Goal: Task Accomplishment & Management: Complete application form

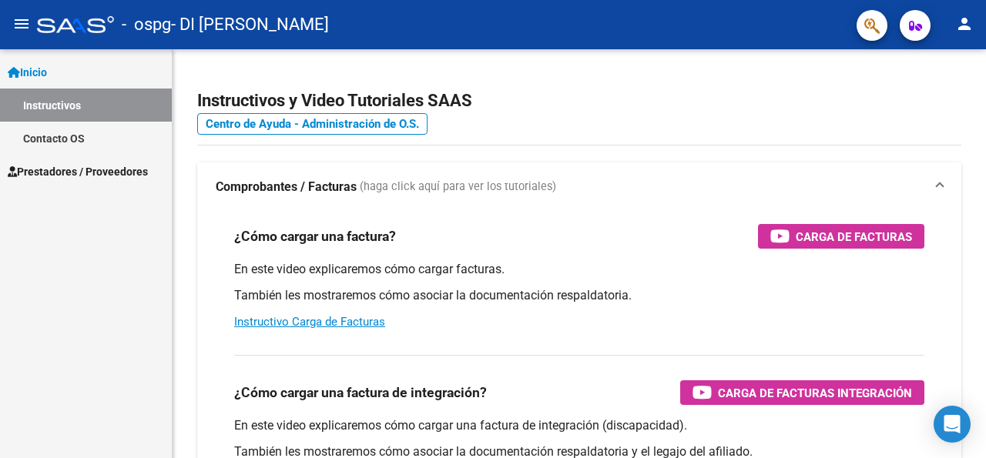
click at [44, 170] on span "Prestadores / Proveedores" at bounding box center [78, 171] width 140 height 17
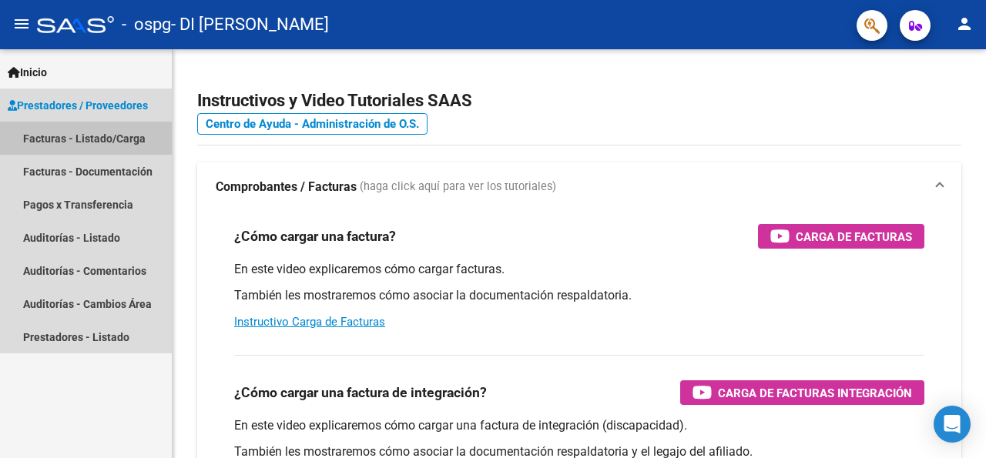
click at [81, 141] on link "Facturas - Listado/Carga" at bounding box center [86, 138] width 172 height 33
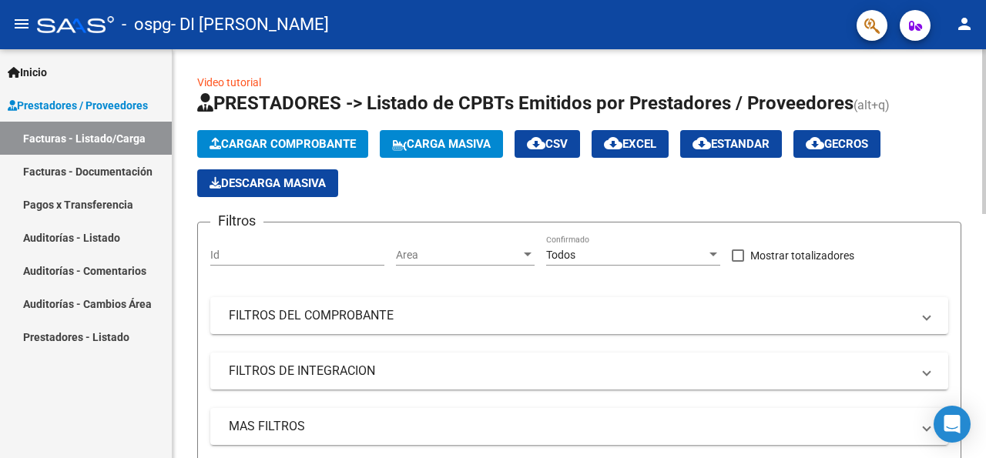
click at [317, 135] on button "Cargar Comprobante" at bounding box center [282, 144] width 171 height 28
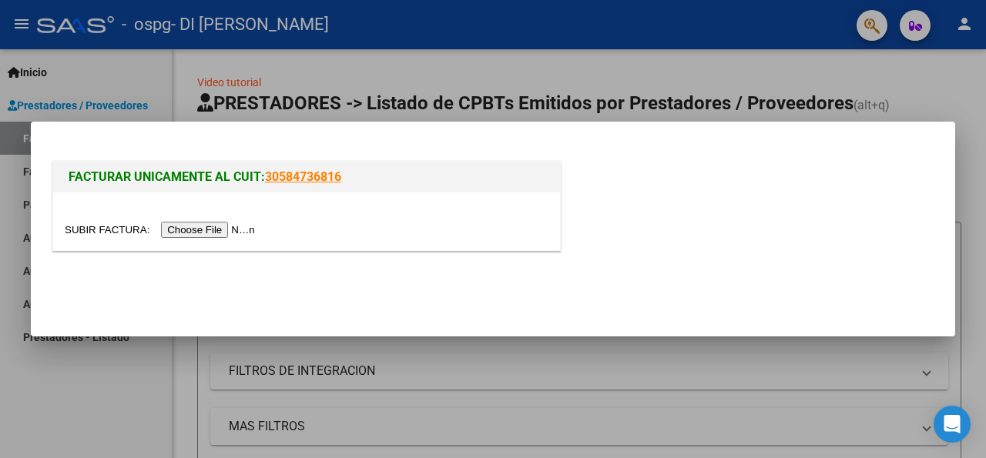
click at [97, 226] on input "file" at bounding box center [162, 230] width 195 height 16
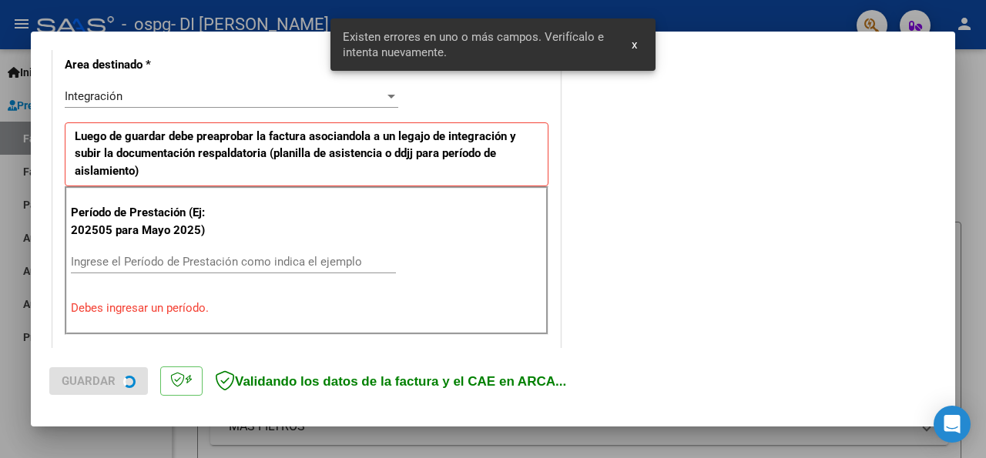
scroll to position [358, 0]
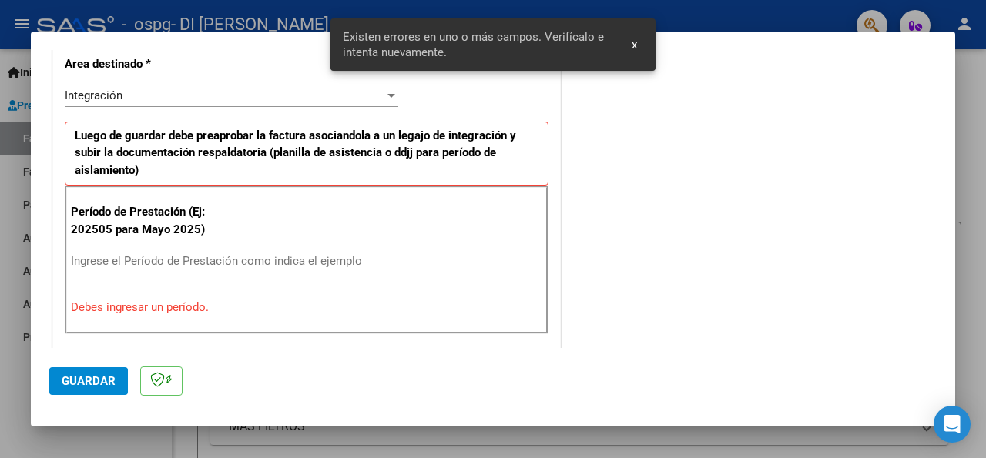
click at [172, 256] on input "Ingrese el Período de Prestación como indica el ejemplo" at bounding box center [233, 261] width 325 height 14
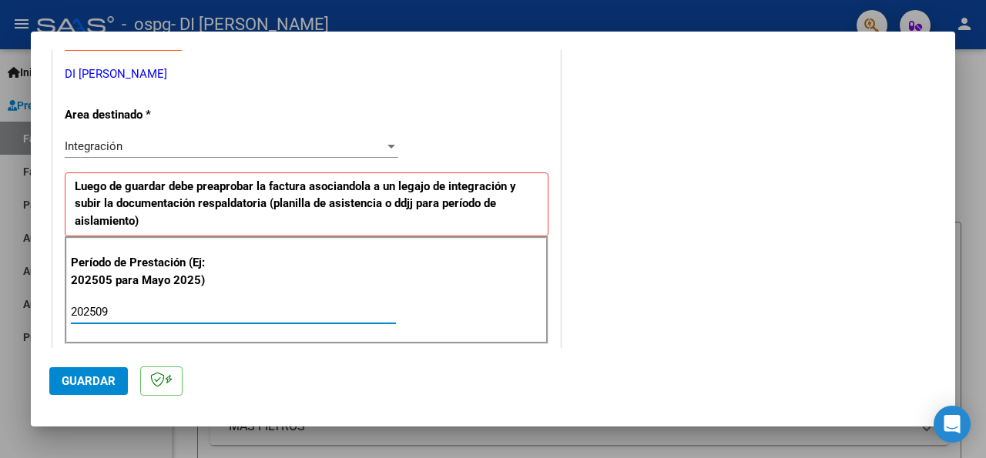
scroll to position [275, 0]
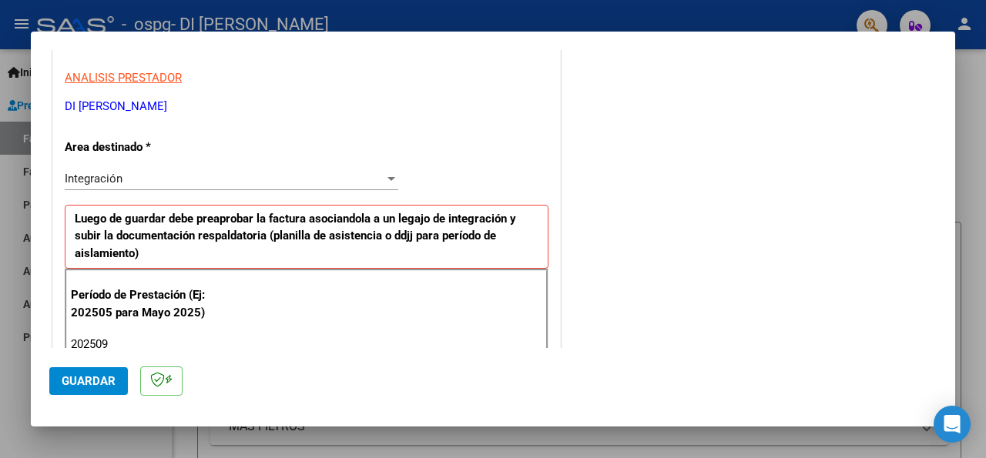
type input "202509"
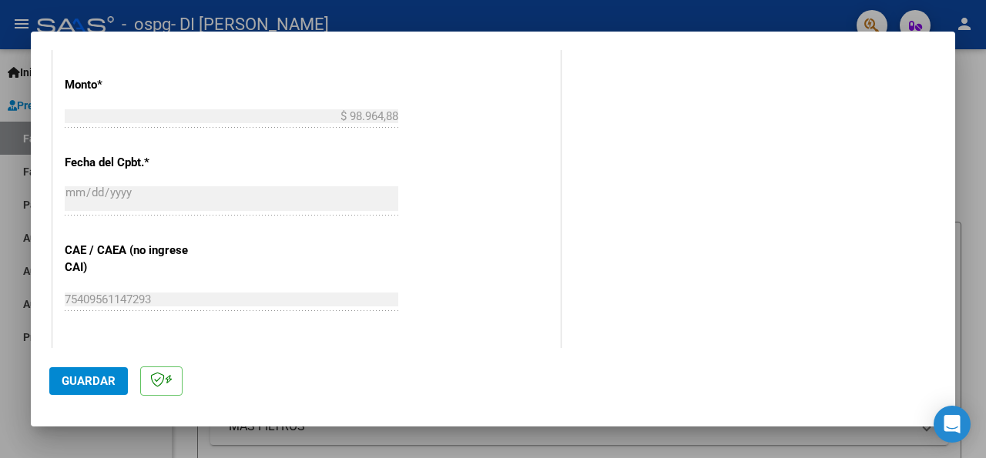
scroll to position [738, 0]
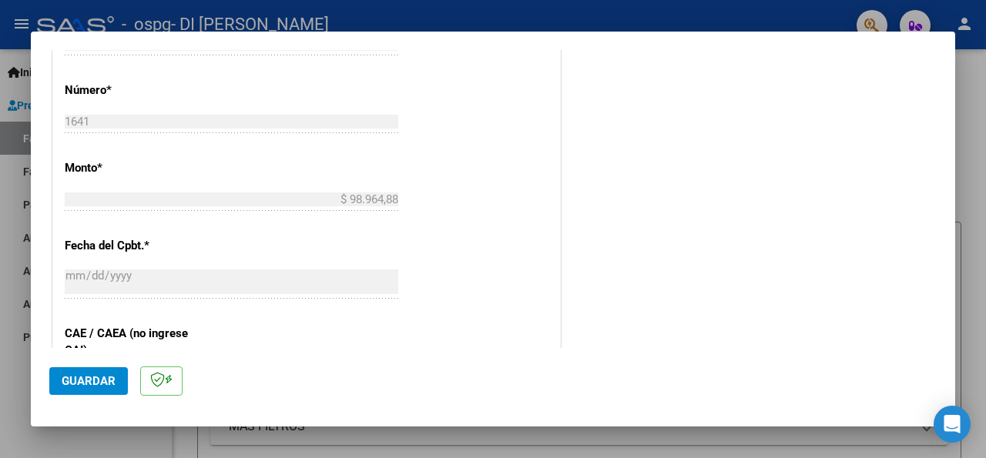
click at [88, 384] on span "Guardar" at bounding box center [89, 381] width 54 height 14
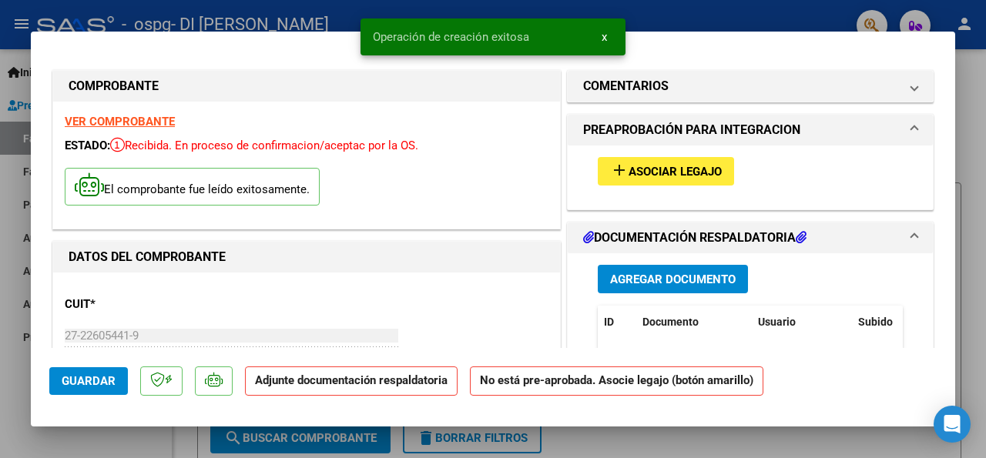
click at [635, 177] on span "Asociar Legajo" at bounding box center [675, 172] width 93 height 14
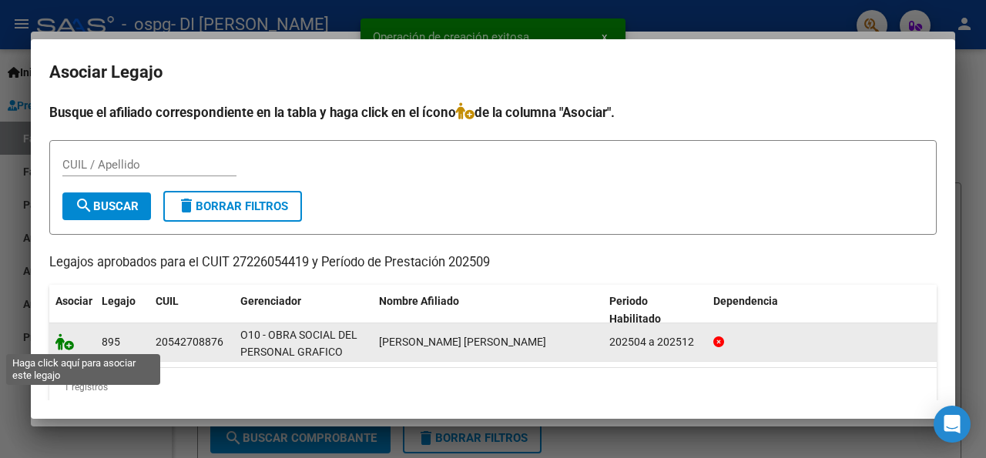
click at [59, 344] on icon at bounding box center [64, 342] width 18 height 17
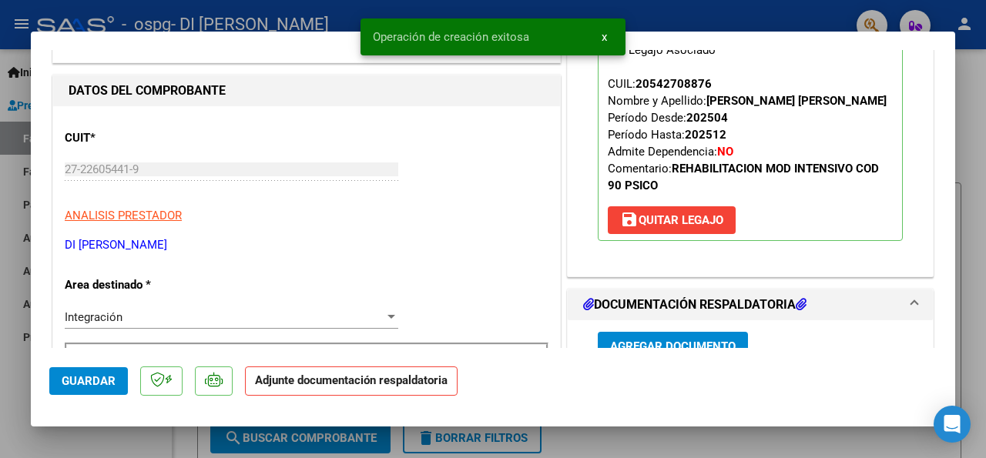
scroll to position [250, 0]
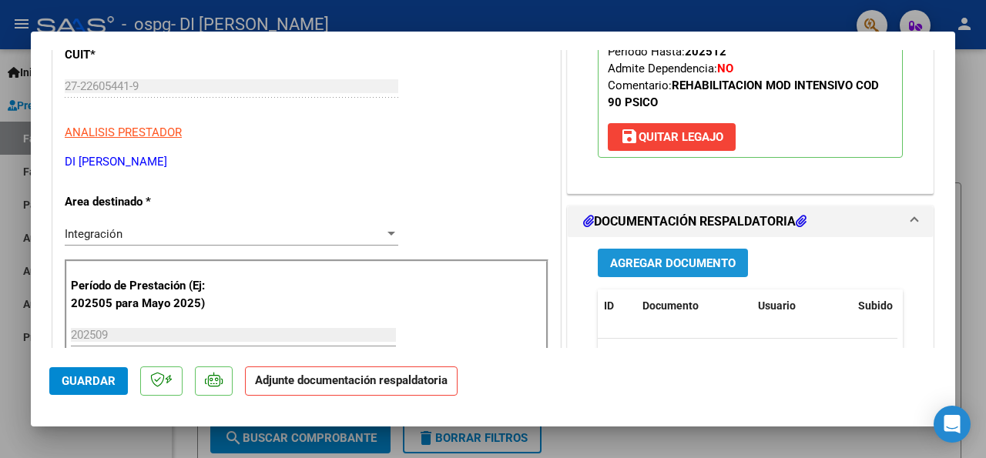
click at [659, 257] on span "Agregar Documento" at bounding box center [673, 264] width 126 height 14
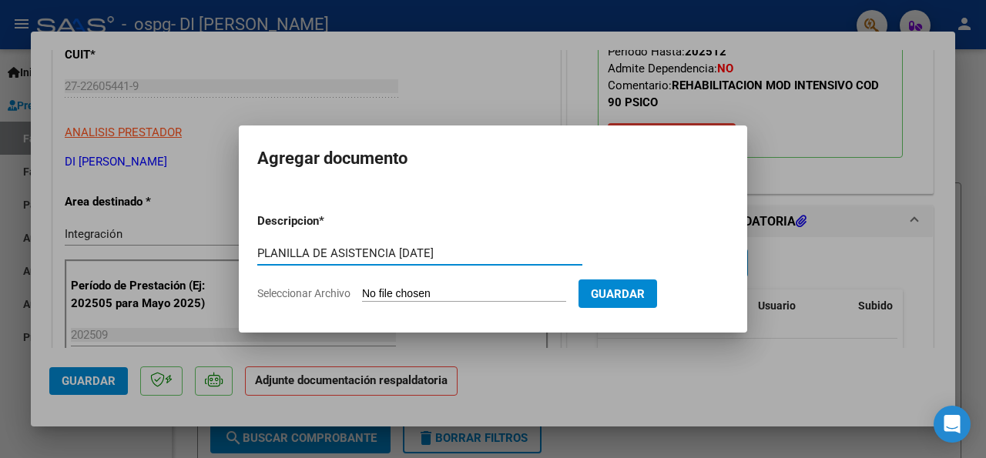
type input "PLANILLA DE ASISTENCIA [DATE]"
click at [369, 289] on input "Seleccionar Archivo" at bounding box center [464, 294] width 204 height 15
type input "C:\fakepath\PA [PERSON_NAME] PA PSL 9-25.pdf"
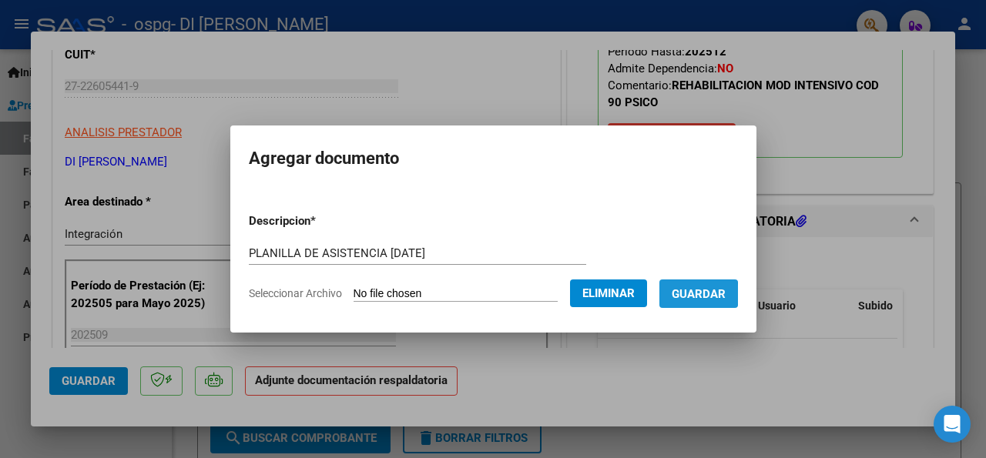
click at [693, 294] on span "Guardar" at bounding box center [699, 294] width 54 height 14
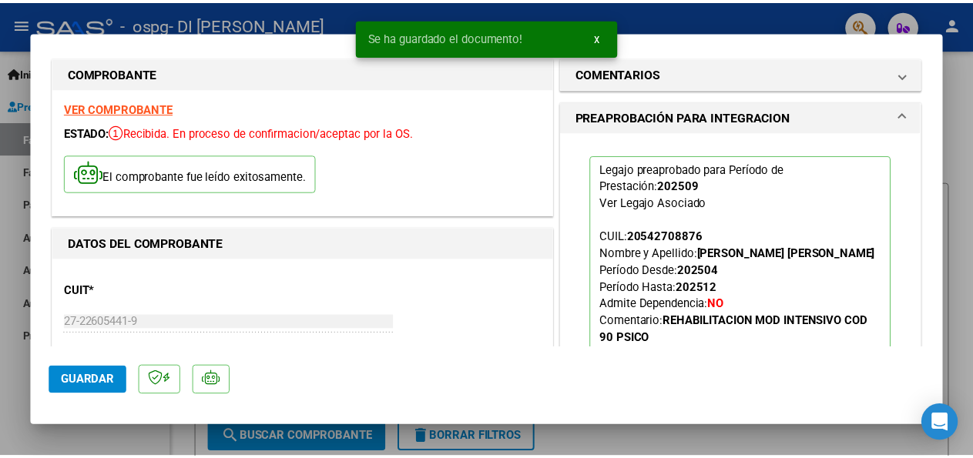
scroll to position [0, 0]
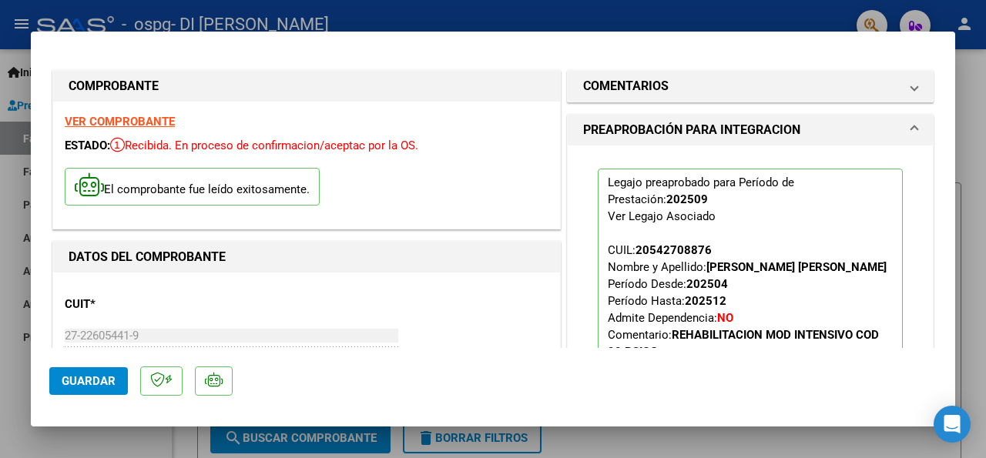
click at [90, 378] on span "Guardar" at bounding box center [89, 381] width 54 height 14
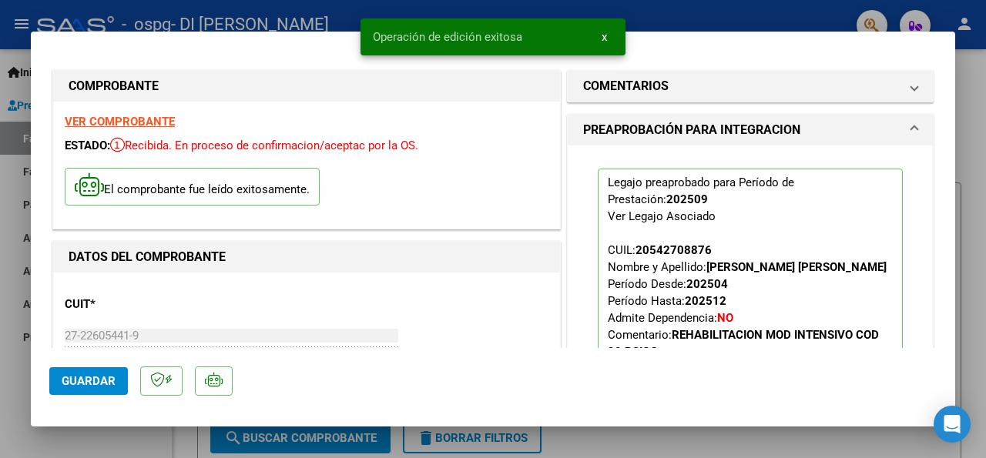
click at [961, 133] on div at bounding box center [493, 229] width 986 height 458
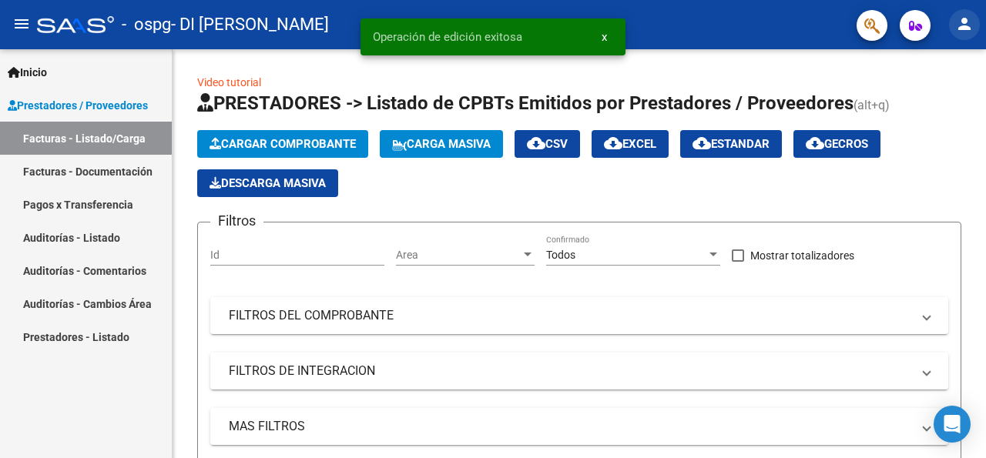
click at [965, 30] on mat-icon "person" at bounding box center [964, 24] width 18 height 18
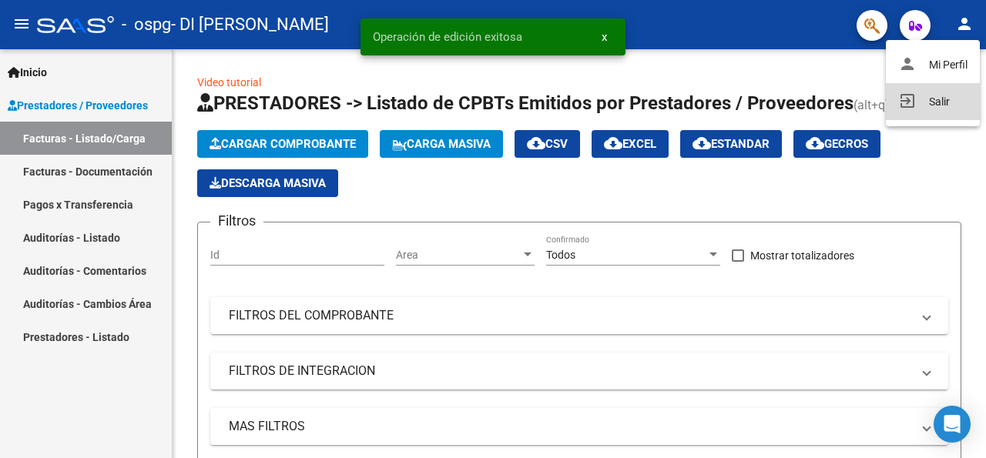
click at [915, 102] on button "exit_to_app Salir" at bounding box center [933, 101] width 94 height 37
